Goal: Information Seeking & Learning: Learn about a topic

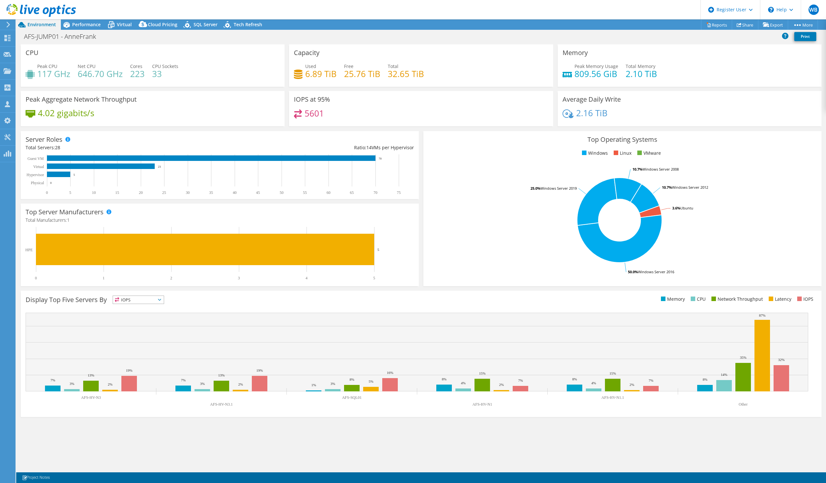
select select "EUFrankfurt"
select select "EUR"
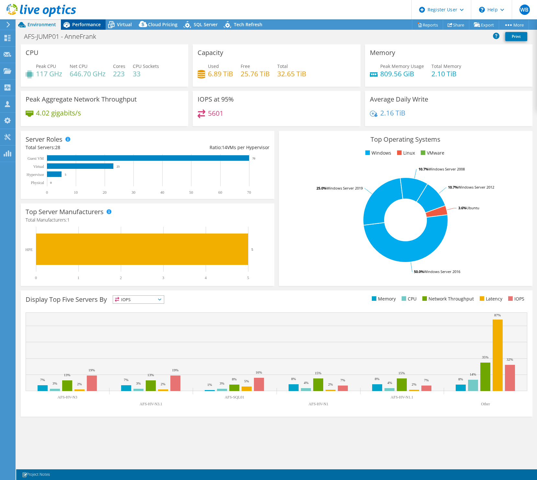
click at [86, 22] on span "Performance" at bounding box center [86, 24] width 28 height 6
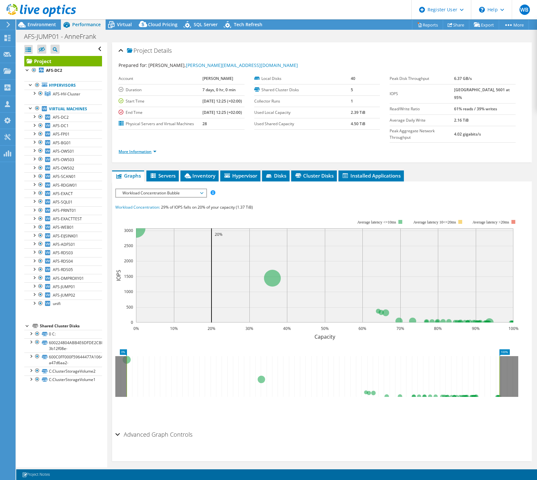
click at [150, 154] on link "More Information" at bounding box center [137, 152] width 38 height 6
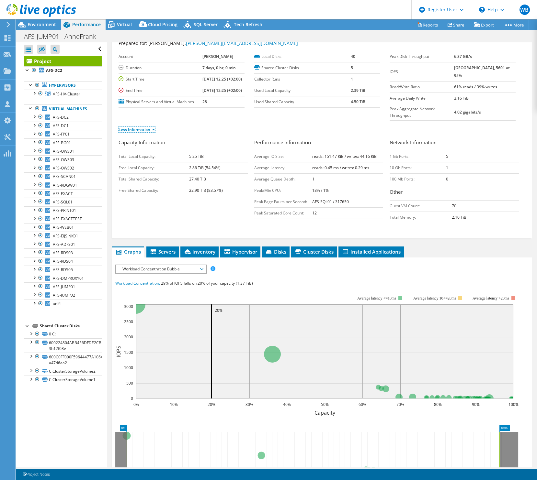
scroll to position [32, 0]
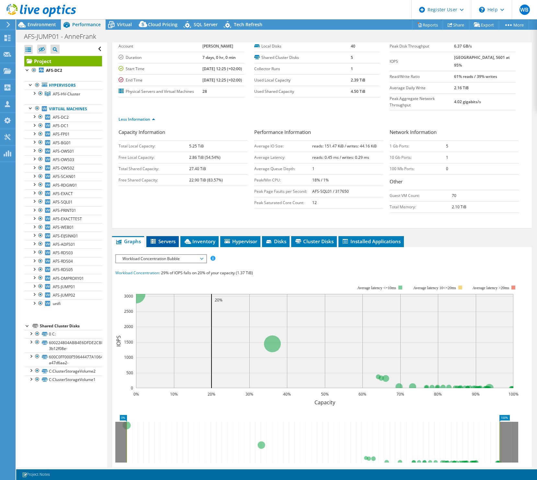
click at [167, 245] on span "Servers" at bounding box center [163, 241] width 26 height 6
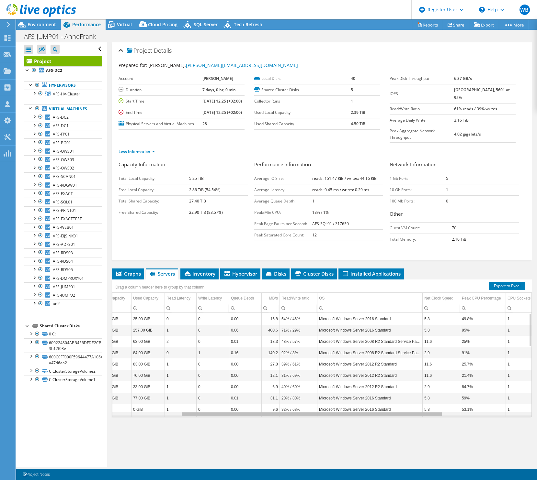
scroll to position [0, 0]
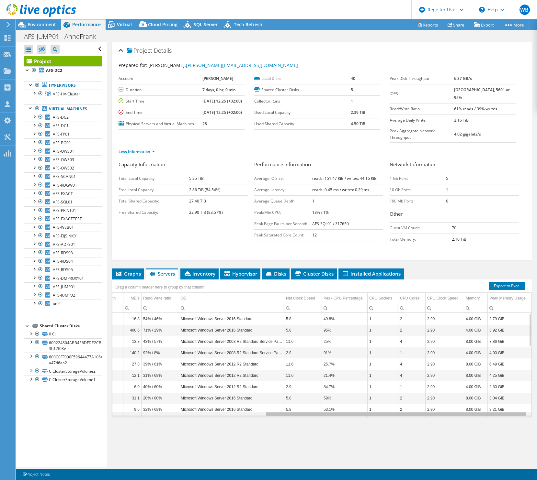
drag, startPoint x: 349, startPoint y: 424, endPoint x: 521, endPoint y: 420, distance: 172.2
click at [521, 420] on body "WB Dell User [PERSON_NAME] [PERSON_NAME][EMAIL_ADDRESS][PERSON_NAME][DOMAIN_NAM…" at bounding box center [268, 240] width 537 height 480
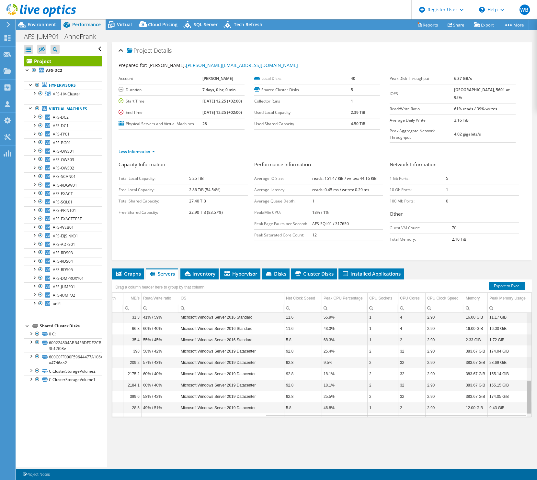
scroll to position [216, 242]
drag, startPoint x: 524, startPoint y: 341, endPoint x: 534, endPoint y: 422, distance: 81.1
click at [534, 422] on body "WB Dell User [PERSON_NAME] [PERSON_NAME][EMAIL_ADDRESS][PERSON_NAME][DOMAIN_NAM…" at bounding box center [268, 240] width 537 height 480
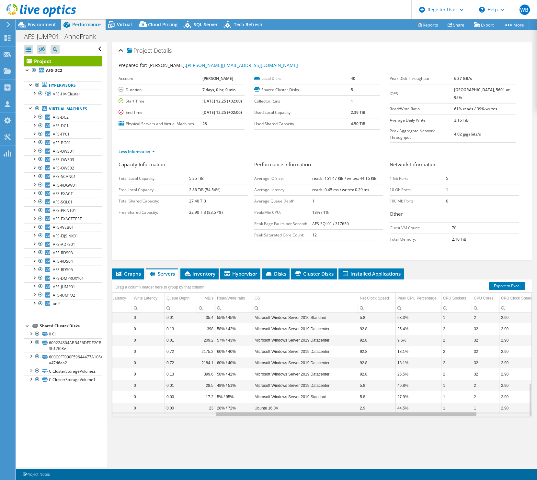
scroll to position [0, 135]
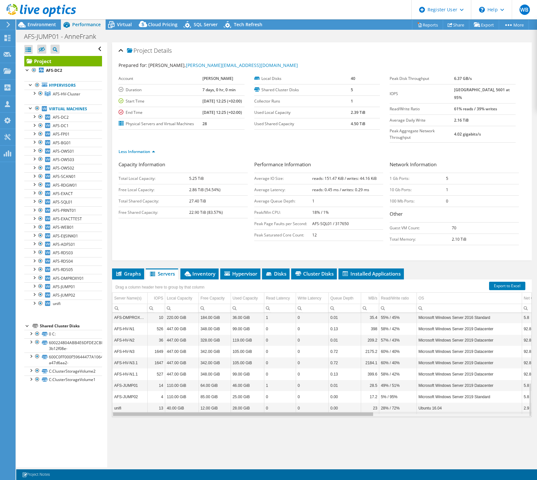
drag, startPoint x: 290, startPoint y: 423, endPoint x: 114, endPoint y: 425, distance: 176.4
click at [114, 425] on body "WB Dell User [PERSON_NAME] [PERSON_NAME][EMAIL_ADDRESS][PERSON_NAME][DOMAIN_NAM…" at bounding box center [268, 240] width 537 height 480
drag, startPoint x: 442, startPoint y: 417, endPoint x: 415, endPoint y: 417, distance: 27.5
click at [415, 414] on tr "unifi 13 40.00 GiB 12.00 GiB 28.00 GiB 0 0 0.00 23 28% / 72% Ubuntu 16.04 2.9 4…" at bounding box center [440, 408] width 656 height 11
click at [331, 440] on div "Project Details Prepared for: [PERSON_NAME], [PERSON_NAME][EMAIL_ADDRESS][DOMAI…" at bounding box center [321, 254] width 429 height 425
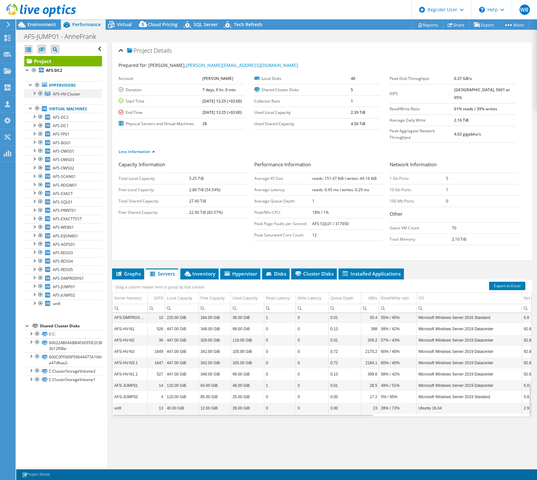
click at [34, 93] on div at bounding box center [34, 93] width 6 height 6
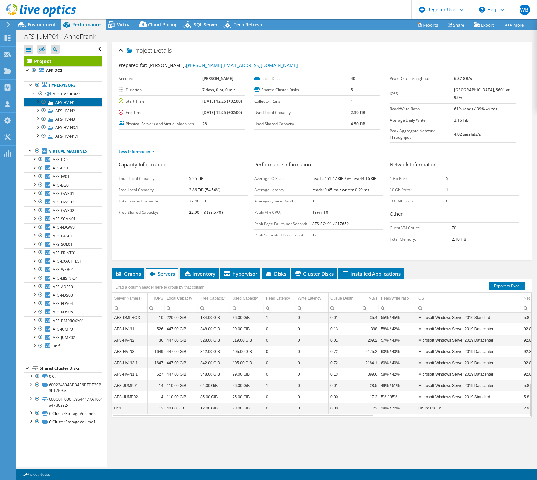
click at [61, 100] on link "AFS-HV-N1" at bounding box center [63, 102] width 78 height 8
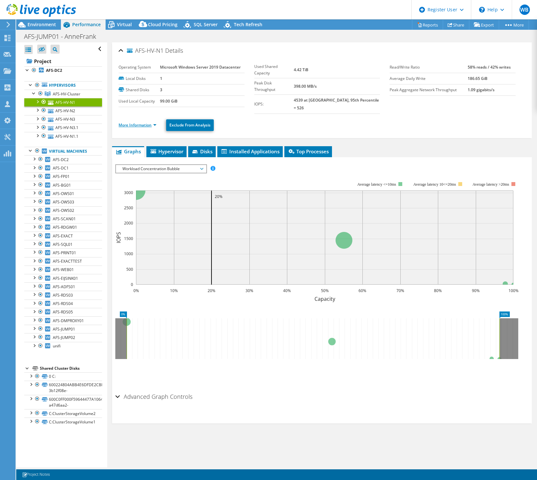
click at [130, 122] on link "More Information" at bounding box center [137, 125] width 38 height 6
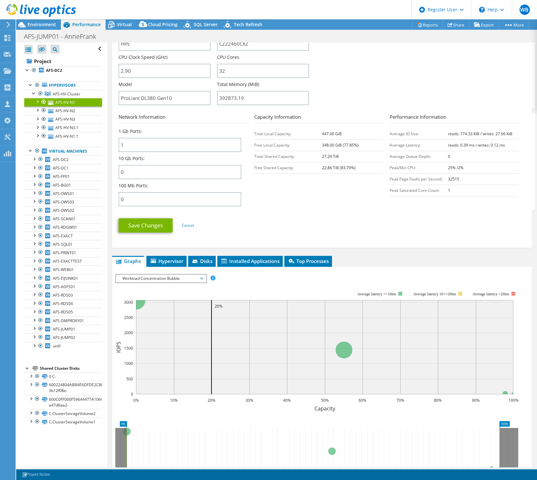
scroll to position [194, 0]
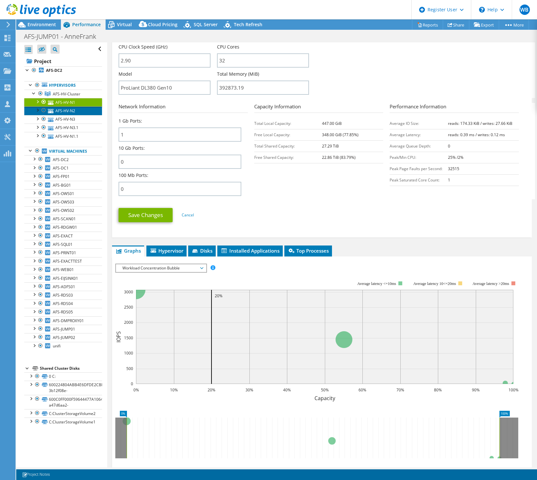
click at [70, 112] on link "AFS-HV-N2" at bounding box center [63, 110] width 78 height 8
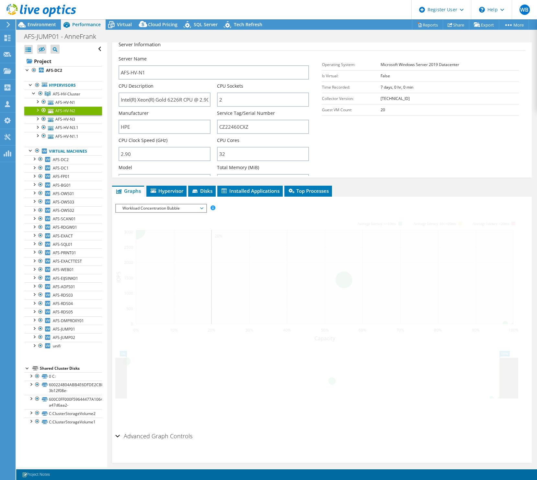
scroll to position [0, 0]
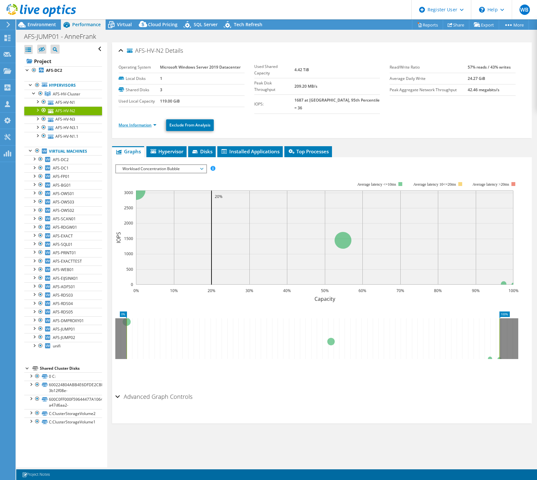
click at [145, 122] on link "More Information" at bounding box center [137, 125] width 38 height 6
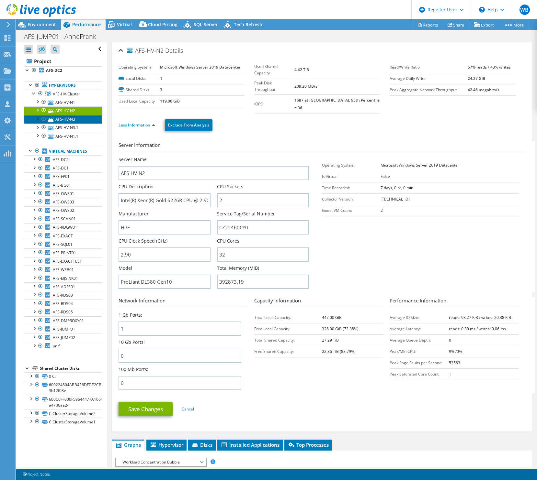
click at [62, 120] on link "AFS-HV-N3" at bounding box center [63, 119] width 78 height 8
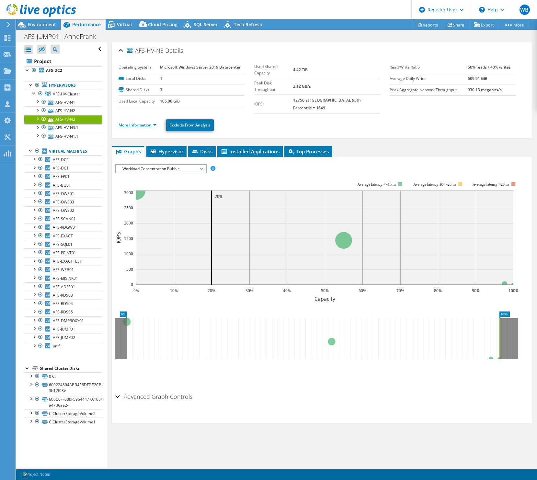
click at [140, 122] on link "More Information" at bounding box center [137, 125] width 38 height 6
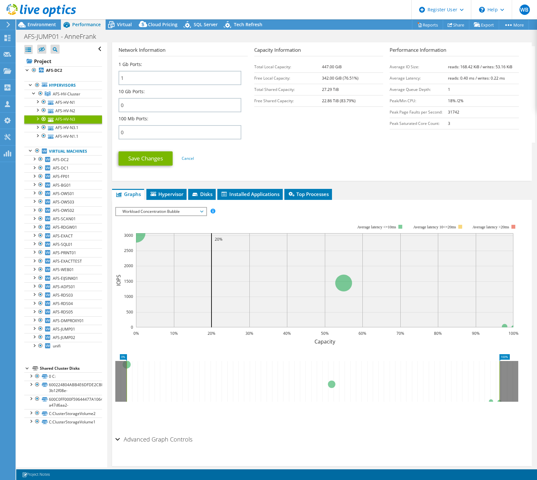
scroll to position [254, 0]
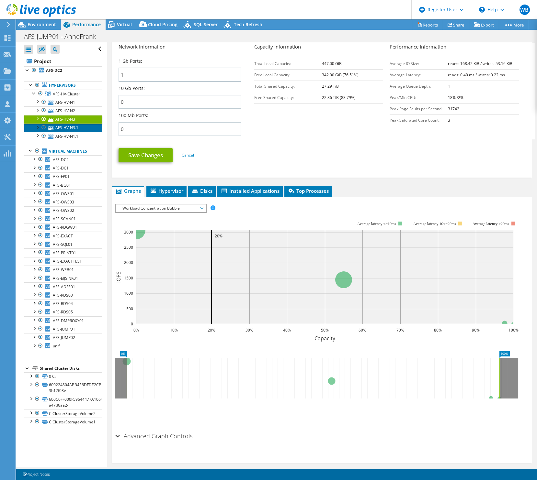
click at [68, 125] on link "AFS-HV-N3.1" at bounding box center [63, 128] width 78 height 8
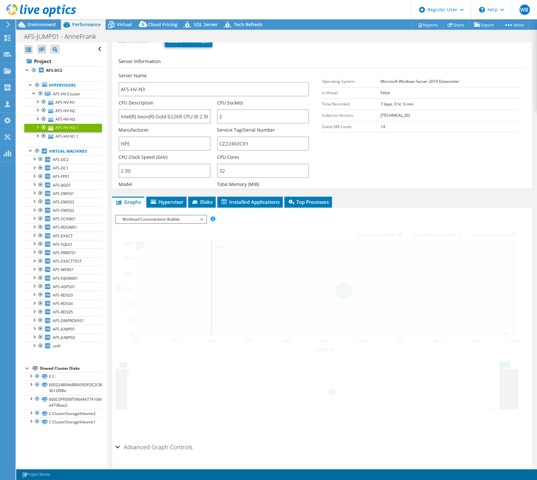
scroll to position [0, 0]
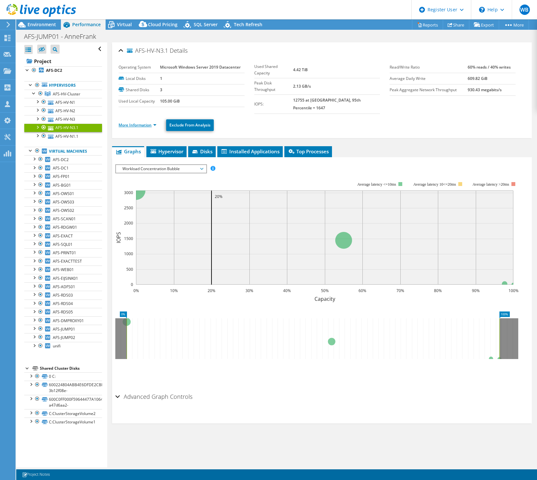
click at [146, 122] on link "More Information" at bounding box center [137, 125] width 38 height 6
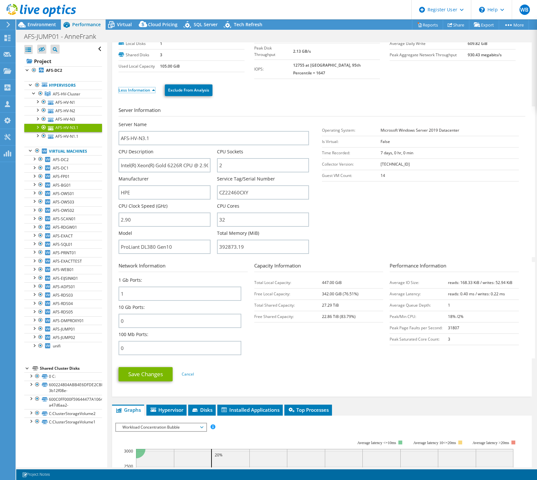
scroll to position [32, 0]
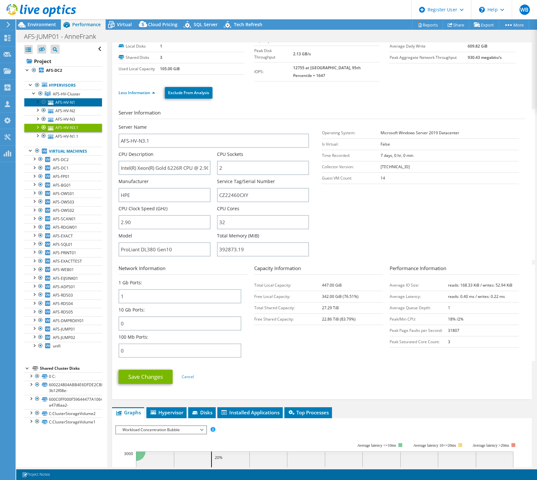
click at [62, 102] on link "AFS-HV-N1" at bounding box center [63, 102] width 78 height 8
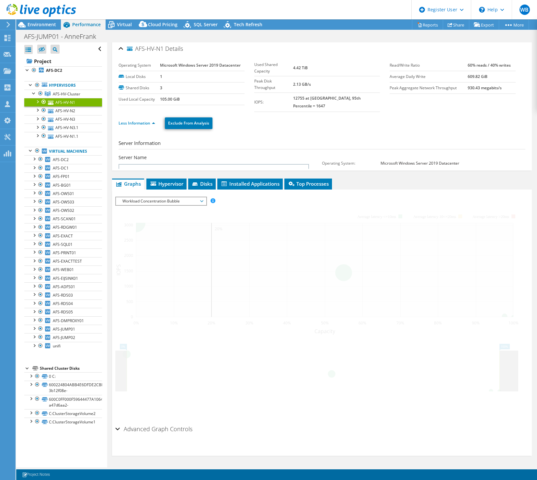
scroll to position [0, 0]
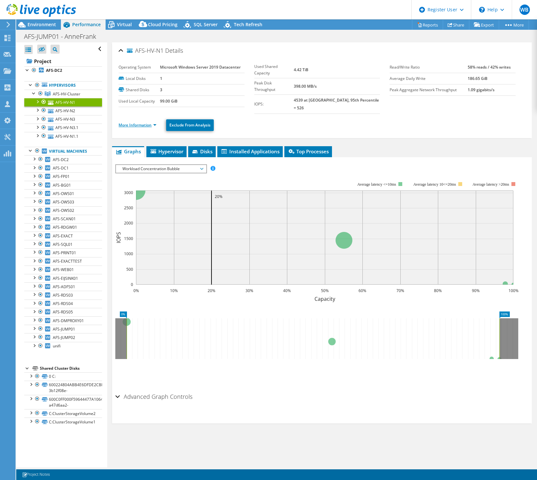
click at [136, 122] on link "More Information" at bounding box center [137, 125] width 38 height 6
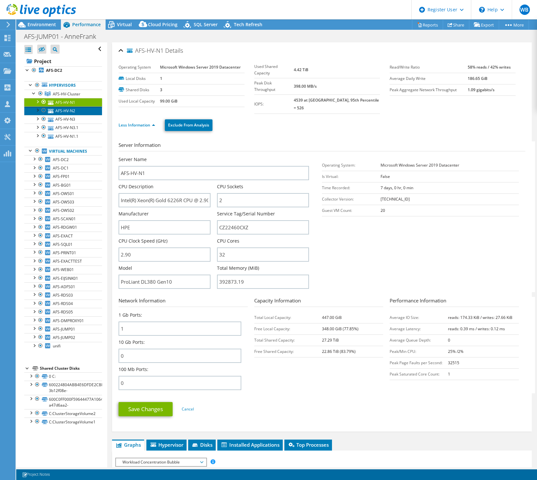
click at [71, 111] on link "AFS-HV-N2" at bounding box center [63, 110] width 78 height 8
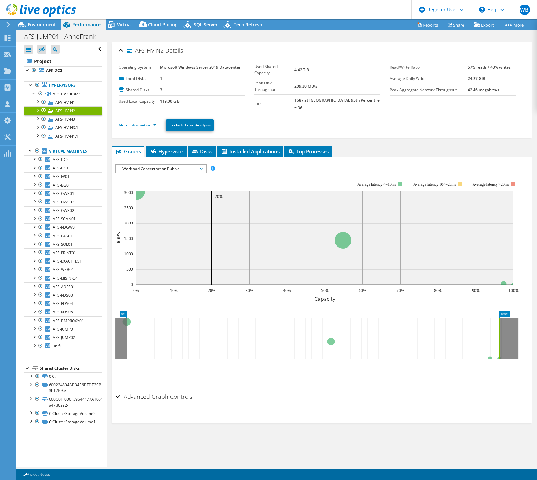
click at [146, 122] on link "More Information" at bounding box center [137, 125] width 38 height 6
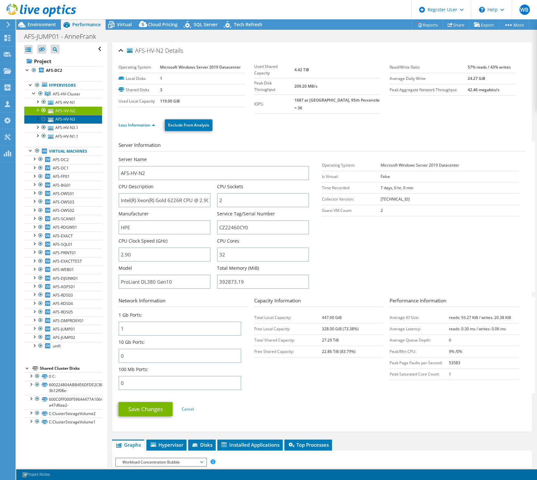
click at [59, 118] on link "AFS-HV-N3" at bounding box center [63, 119] width 78 height 8
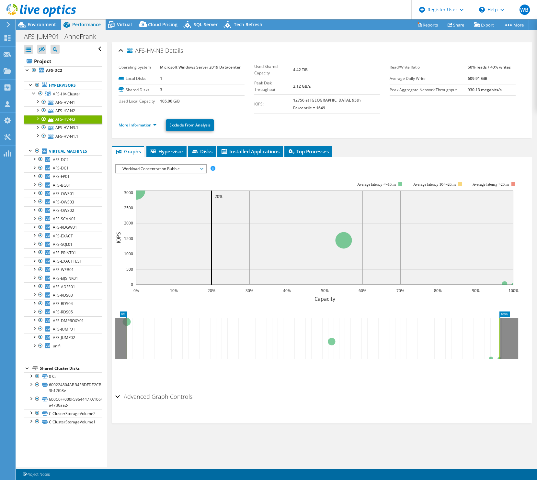
click at [145, 122] on link "More Information" at bounding box center [137, 125] width 38 height 6
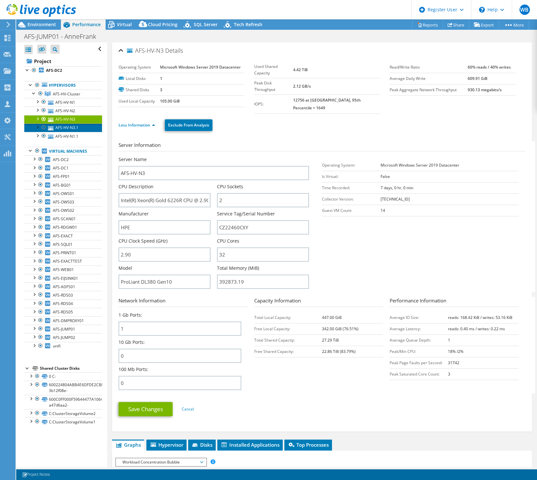
click at [73, 129] on link "AFS-HV-N3.1" at bounding box center [63, 128] width 78 height 8
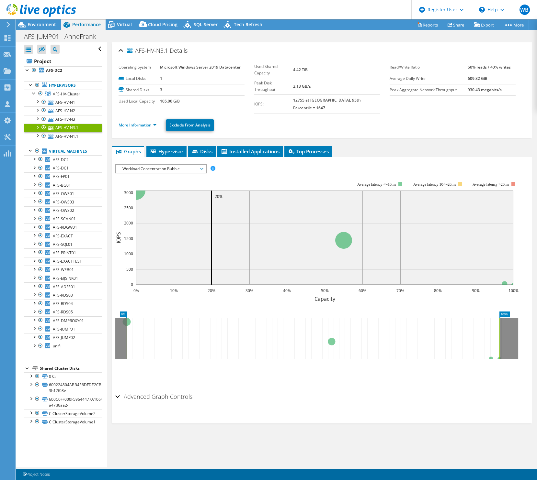
click at [150, 122] on link "More Information" at bounding box center [137, 125] width 38 height 6
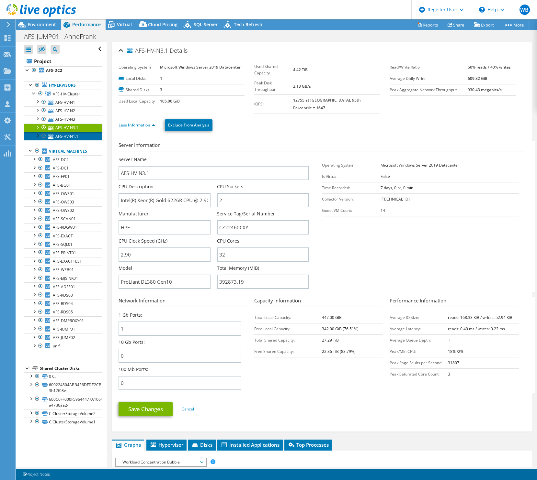
click at [71, 136] on link "AFS-HV-N1.1" at bounding box center [63, 136] width 78 height 8
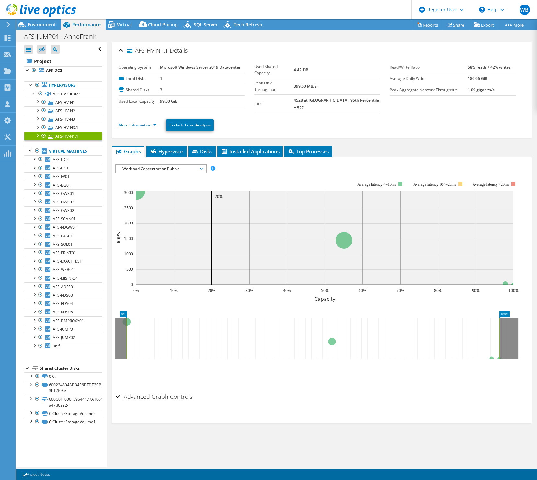
click at [145, 122] on link "More Information" at bounding box center [137, 125] width 38 height 6
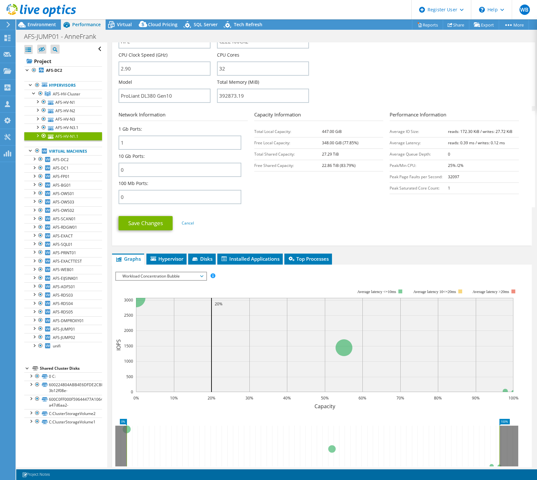
scroll to position [227, 0]
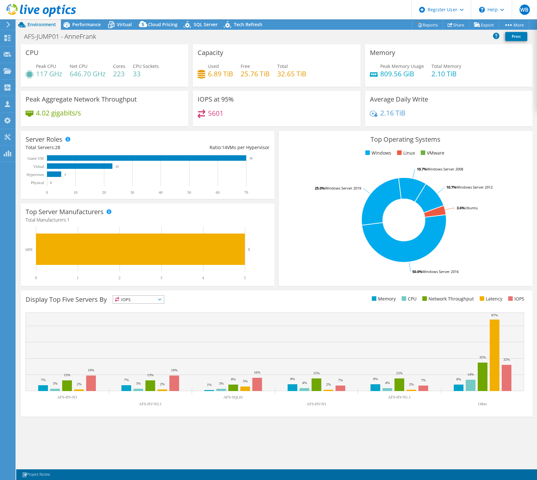
select select "EUFrankfurt"
select select "EUR"
